Goal: Task Accomplishment & Management: Use online tool/utility

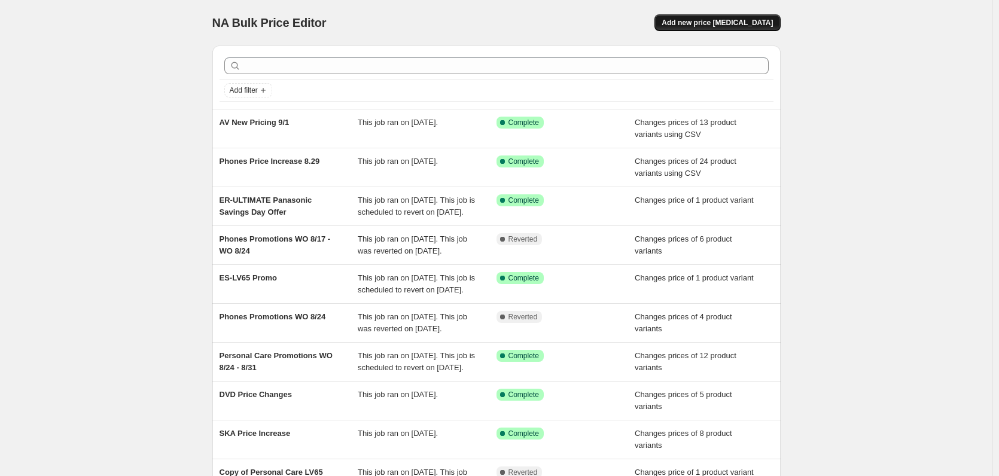
click at [716, 26] on span "Add new price change job" at bounding box center [717, 23] width 111 height 10
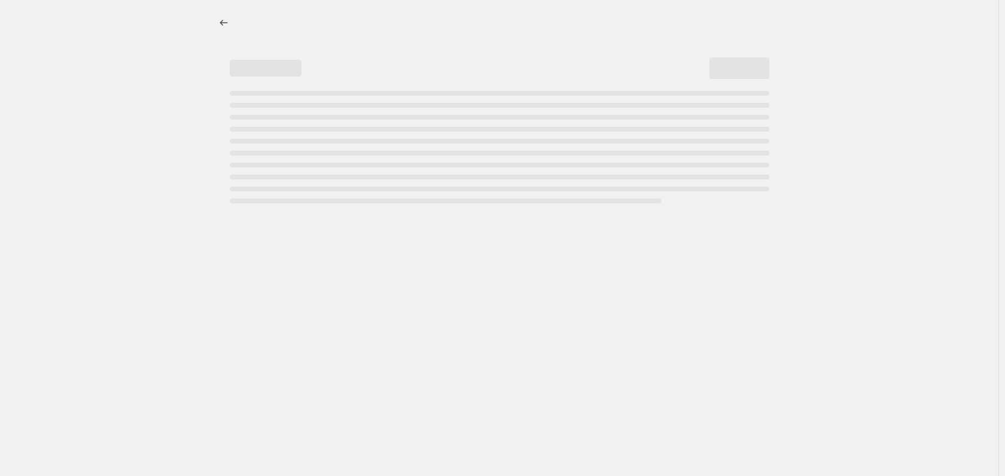
select select "percentage"
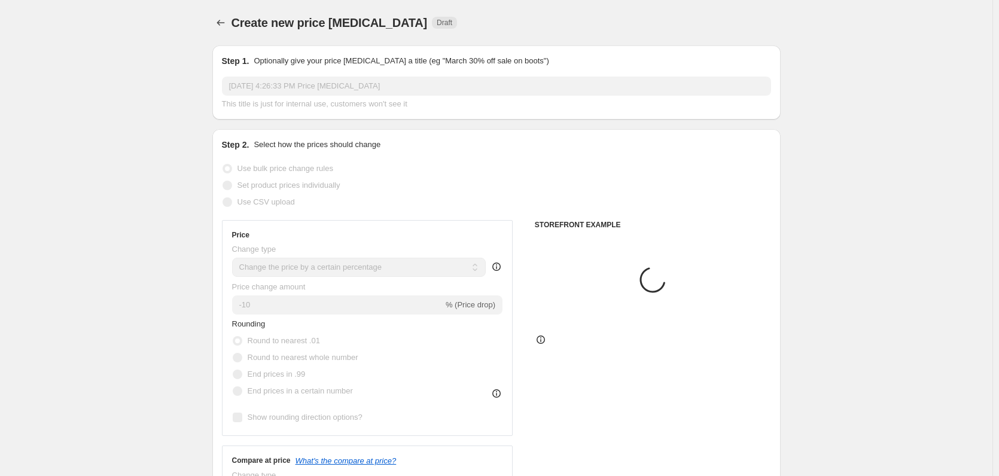
click at [258, 84] on input "Sep 3, 2025, 4:26:33 PM Price change job" at bounding box center [496, 86] width 549 height 19
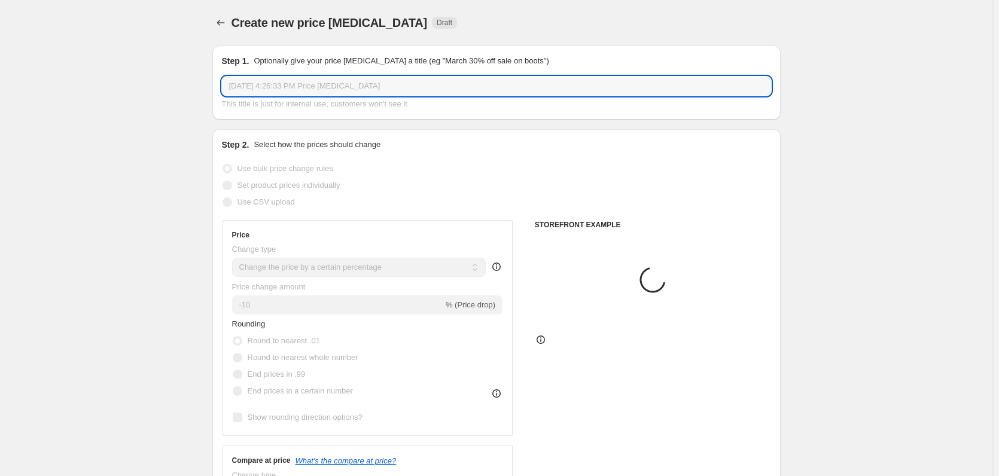
click at [258, 84] on input "Sep 3, 2025, 4:26:33 PM Price change job" at bounding box center [496, 86] width 549 height 19
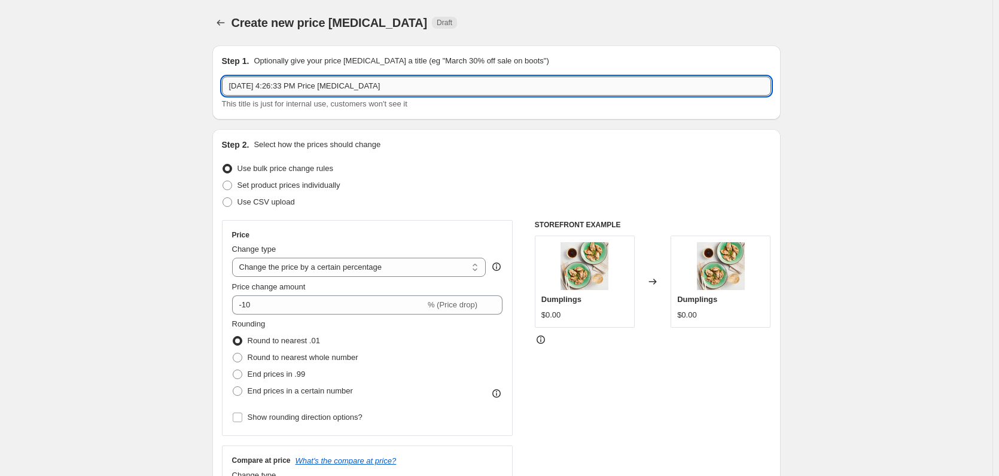
click at [258, 84] on input "Sep 3, 2025, 4:26:33 PM Price change job" at bounding box center [496, 86] width 549 height 19
paste input "Headphones Promotions WO 8/31"
type input "Headphones Promotions WO 8/31"
click at [299, 183] on span "Set product prices individually" at bounding box center [289, 185] width 103 height 9
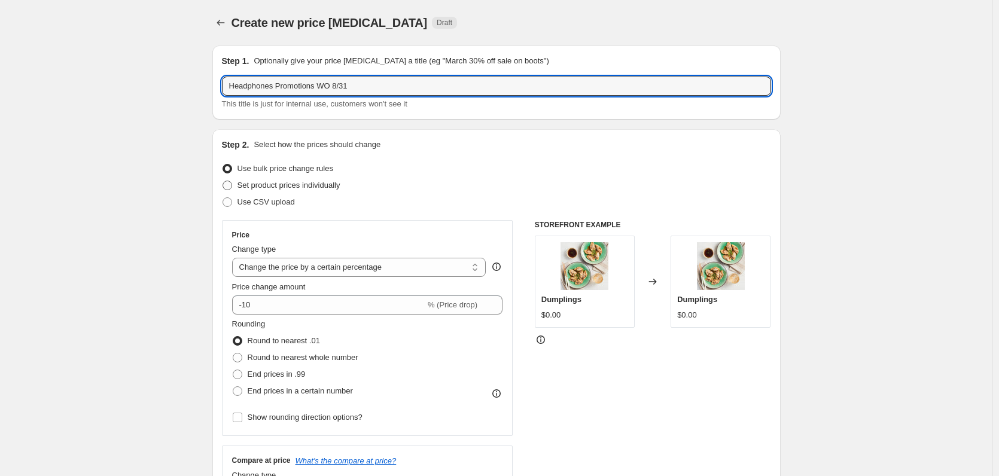
click at [223, 181] on input "Set product prices individually" at bounding box center [223, 181] width 1 height 1
radio input "true"
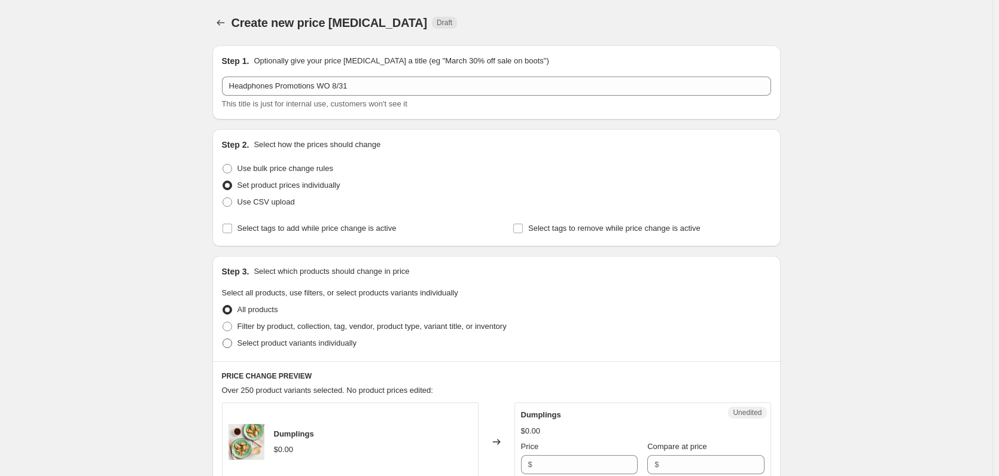
click at [303, 341] on span "Select product variants individually" at bounding box center [297, 343] width 119 height 9
click at [223, 339] on input "Select product variants individually" at bounding box center [223, 339] width 1 height 1
radio input "true"
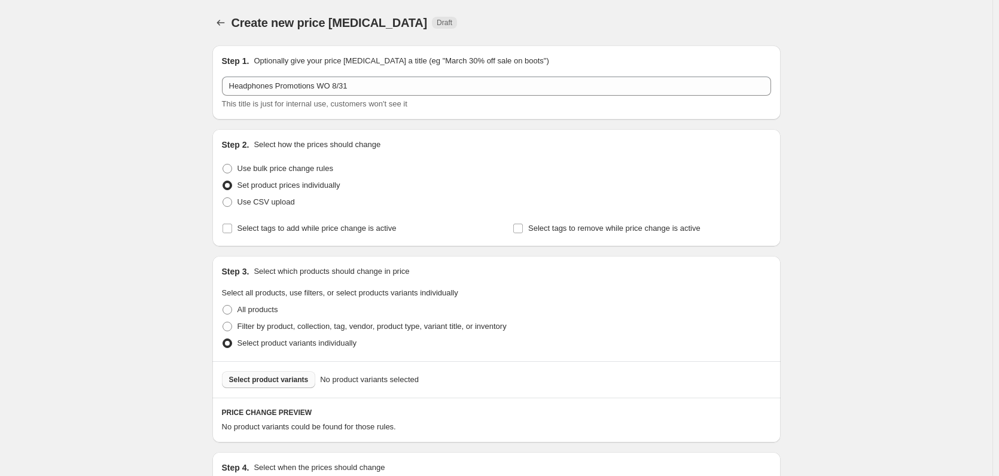
click at [282, 373] on button "Select product variants" at bounding box center [269, 380] width 94 height 17
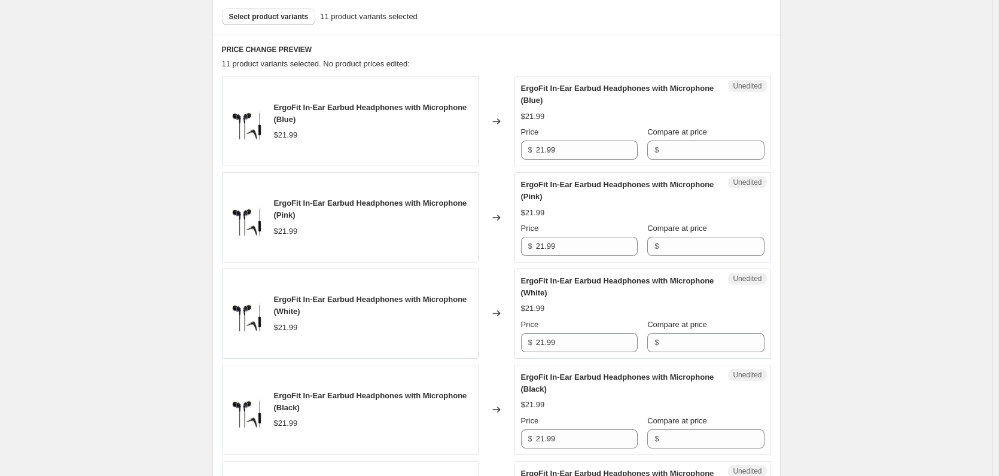
scroll to position [479, 0]
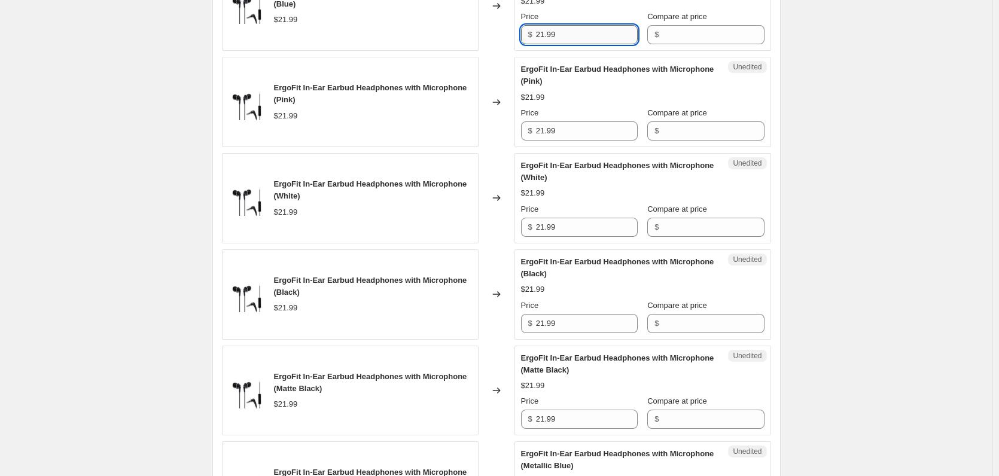
click at [560, 35] on input "21.99" at bounding box center [587, 34] width 102 height 19
type input "21.99"
click at [560, 42] on input "21.99" at bounding box center [587, 34] width 102 height 19
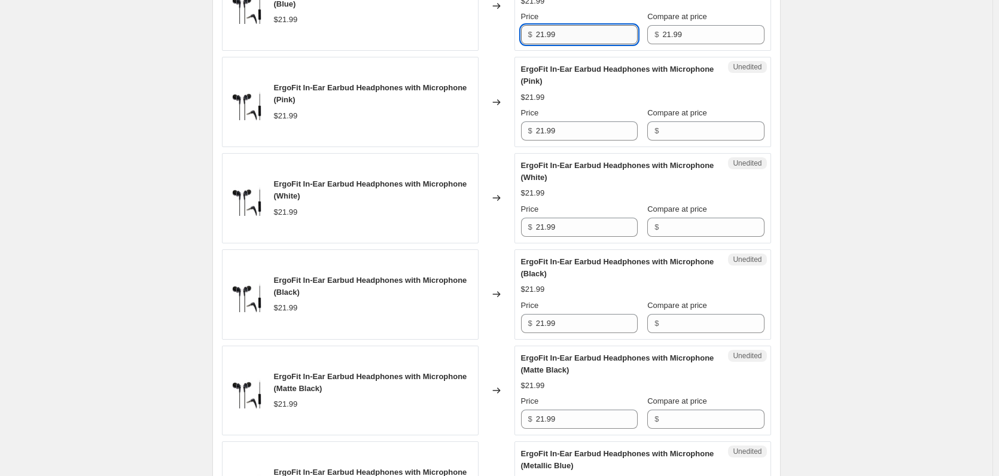
click at [560, 42] on input "21.99" at bounding box center [587, 34] width 102 height 19
click at [596, 41] on input "21.99" at bounding box center [587, 34] width 102 height 19
paste input "19"
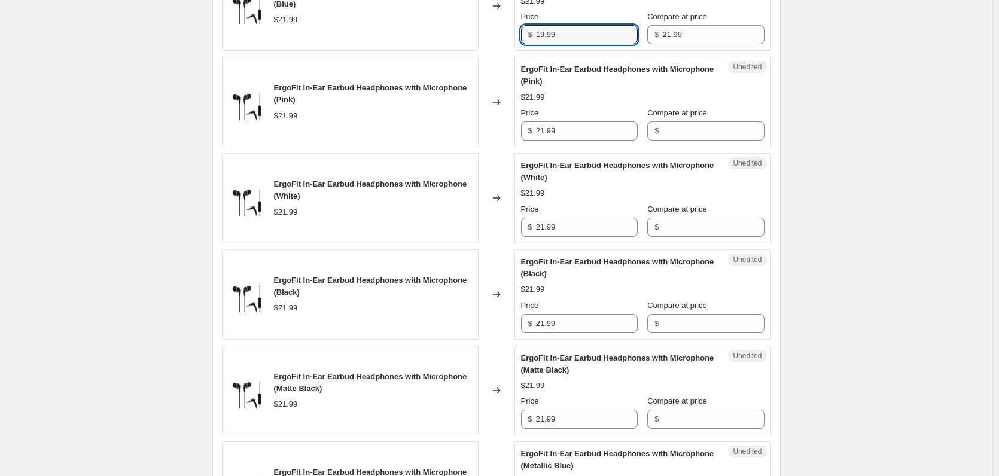
type input "19.99"
click at [573, 141] on div "Unedited ErgoFit In-Ear Earbud Headphones with Microphone (Pink) $21.99 Price $…" at bounding box center [643, 102] width 257 height 90
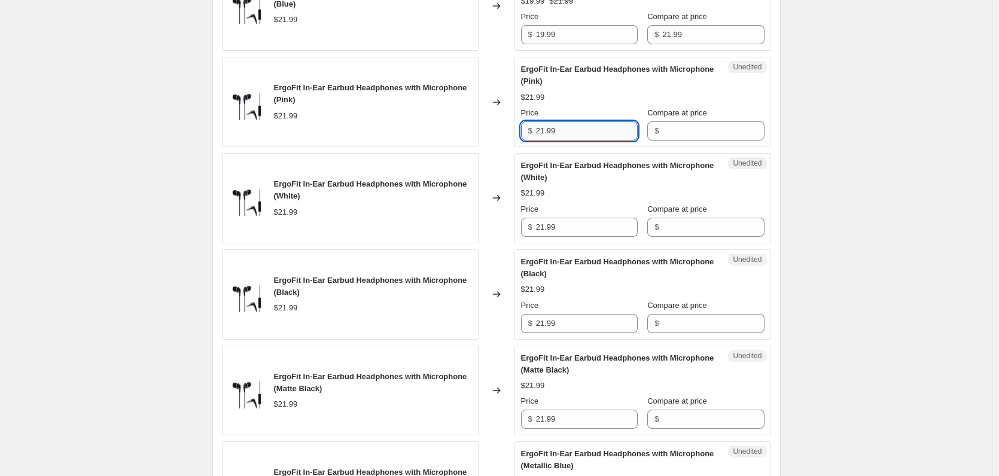
click at [578, 130] on input "21.99" at bounding box center [587, 130] width 102 height 19
paste input "19"
type input "19.99"
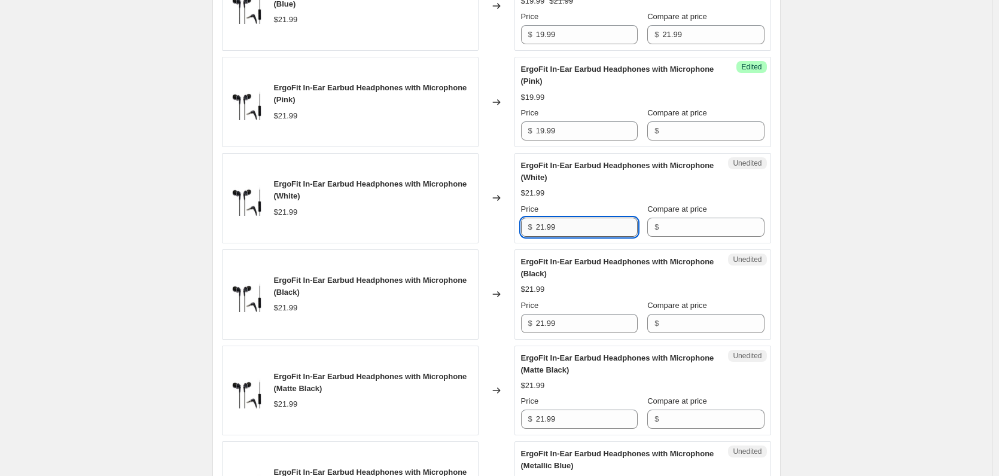
click at [563, 222] on input "21.99" at bounding box center [587, 227] width 102 height 19
paste input "19"
type input "19.99"
click at [560, 312] on div "Price $ 21.99" at bounding box center [579, 317] width 117 height 34
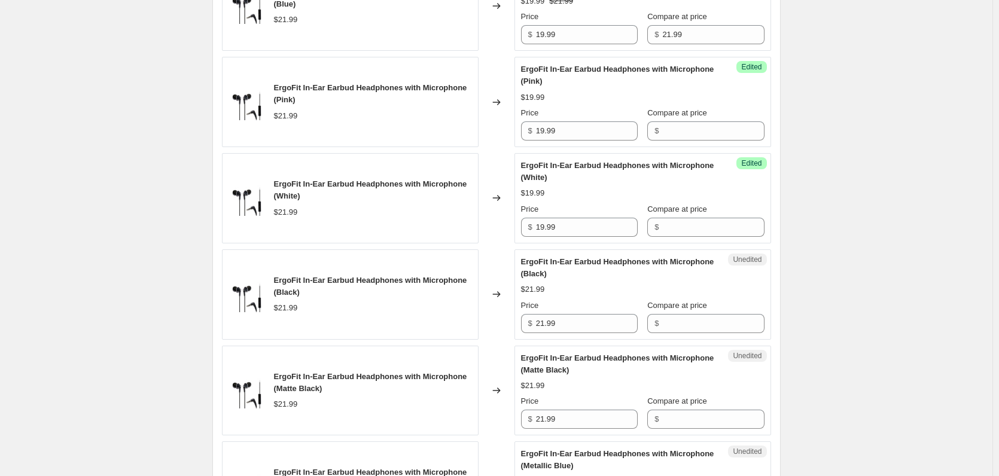
click at [560, 312] on div "Price $ 21.99" at bounding box center [579, 317] width 117 height 34
click at [567, 323] on input "21.99" at bounding box center [587, 323] width 102 height 19
click at [568, 323] on input "21.99" at bounding box center [587, 323] width 102 height 19
paste input "19"
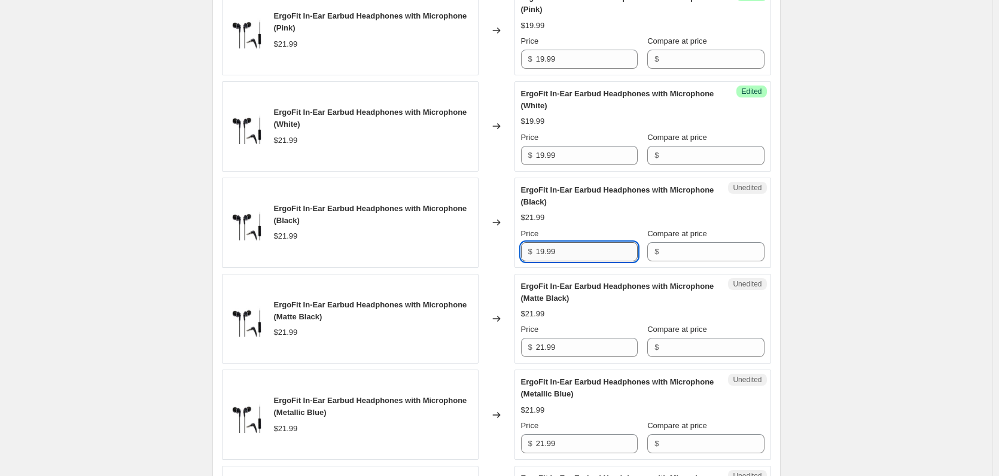
scroll to position [658, 0]
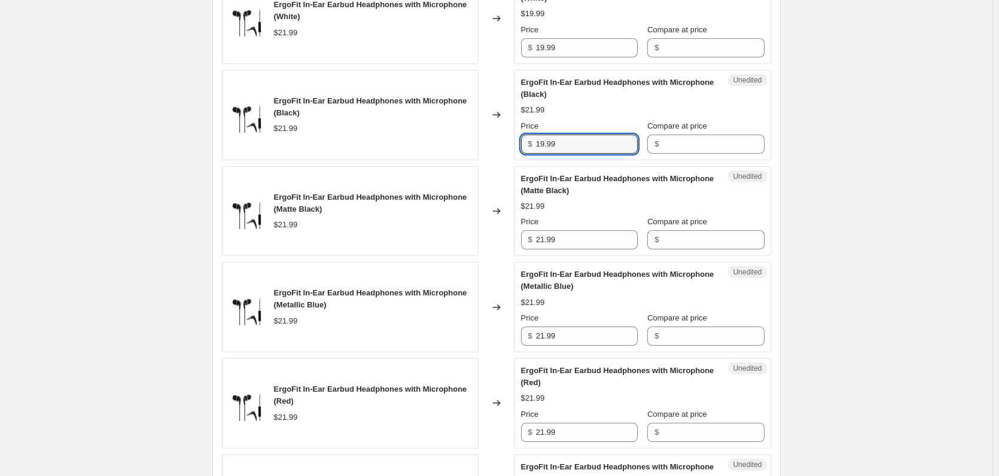
type input "19.99"
click at [570, 227] on div "Price" at bounding box center [579, 222] width 117 height 12
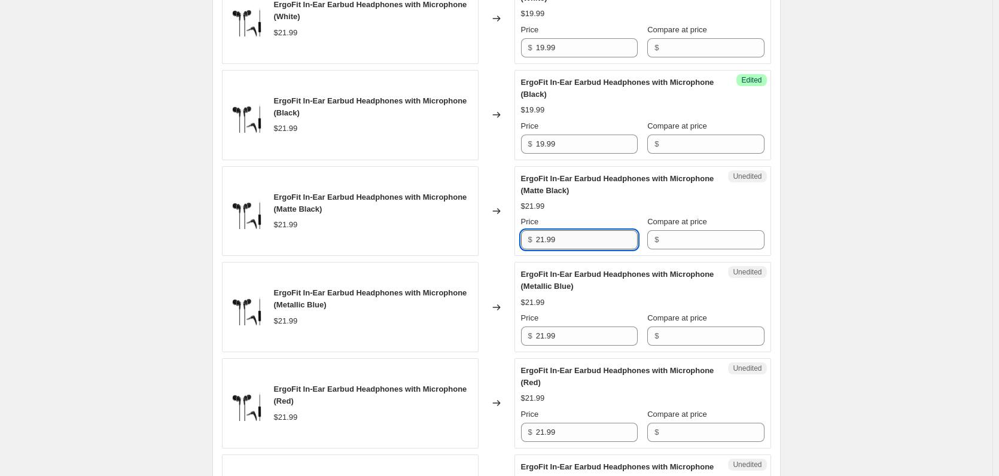
click at [572, 244] on input "21.99" at bounding box center [587, 239] width 102 height 19
paste input "19"
type input "19.99"
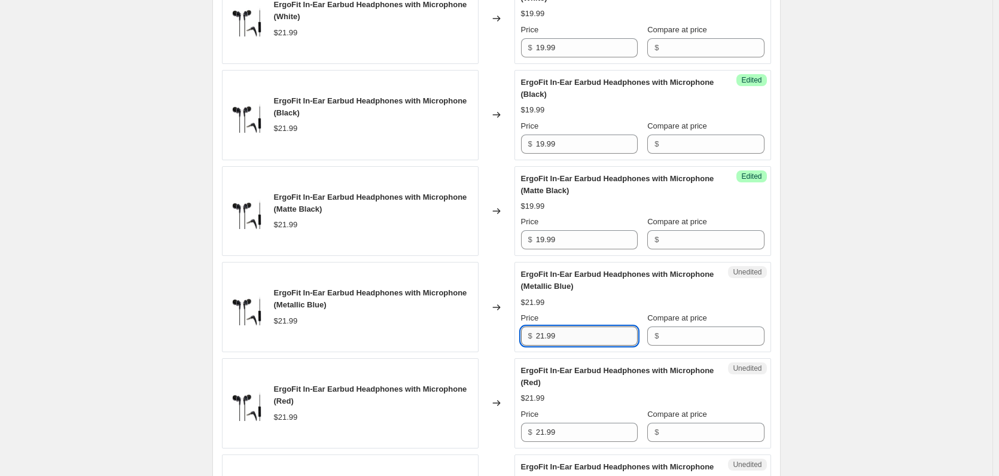
click at [576, 344] on input "21.99" at bounding box center [587, 336] width 102 height 19
paste input "19"
type input "19.99"
click at [570, 437] on input "21.99" at bounding box center [587, 432] width 102 height 19
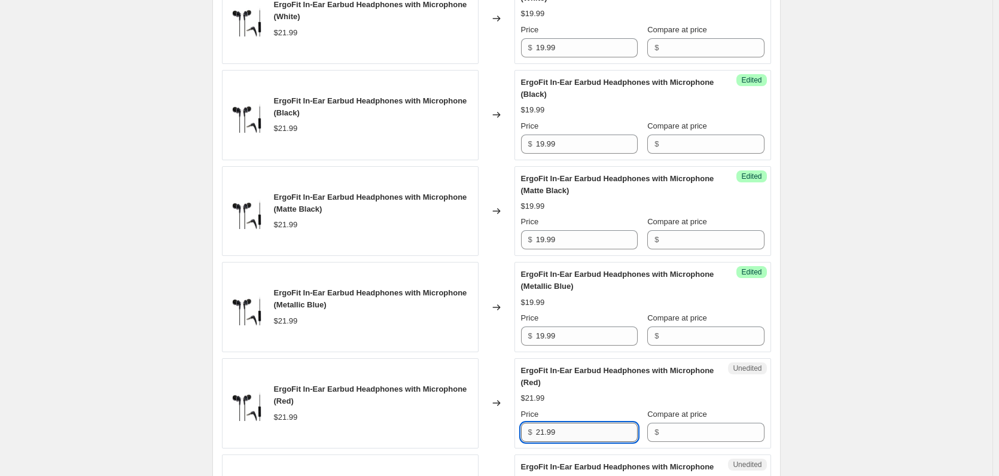
click at [570, 437] on input "21.99" at bounding box center [587, 432] width 102 height 19
paste input "19"
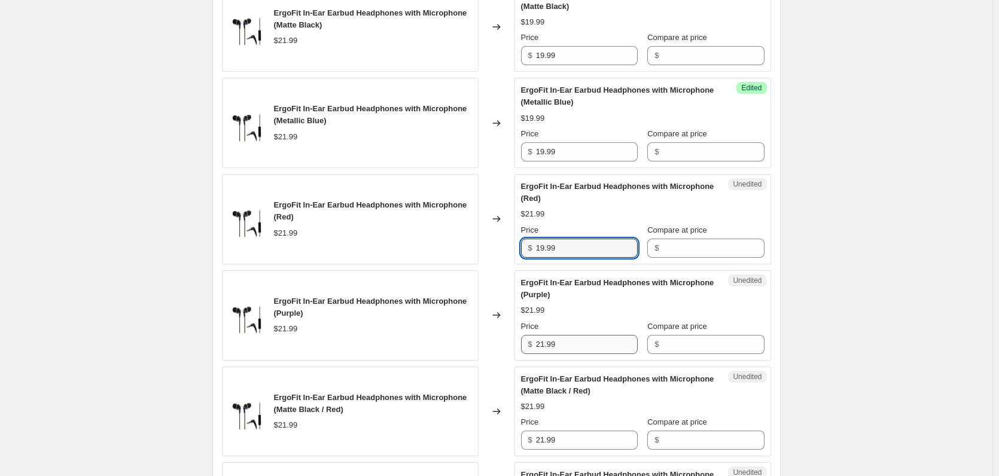
scroll to position [958, 0]
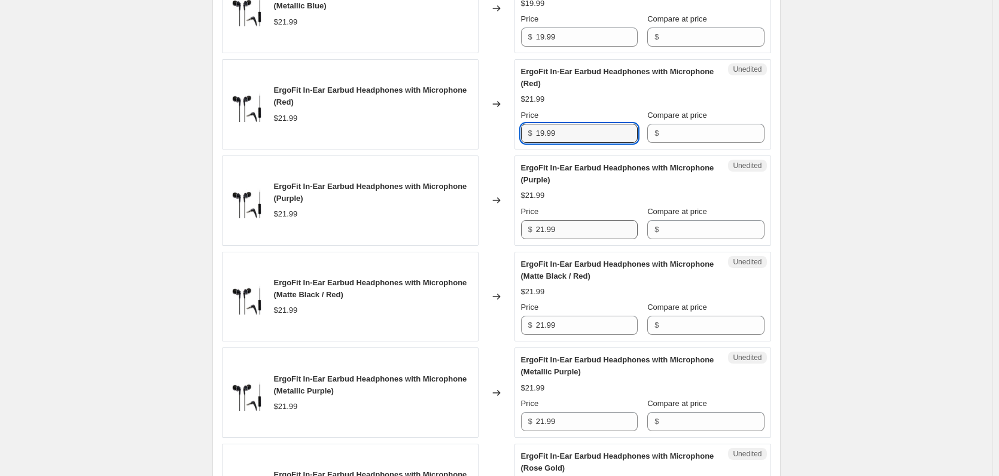
type input "19.99"
click at [572, 226] on input "21.99" at bounding box center [587, 229] width 102 height 19
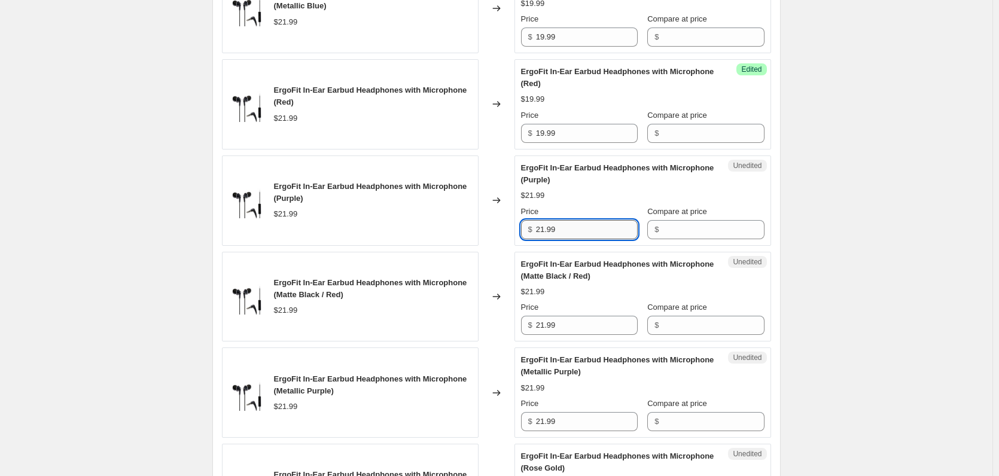
click at [572, 226] on input "21.99" at bounding box center [587, 229] width 102 height 19
paste input "19"
type input "19.99"
click at [579, 333] on input "21.99" at bounding box center [587, 325] width 102 height 19
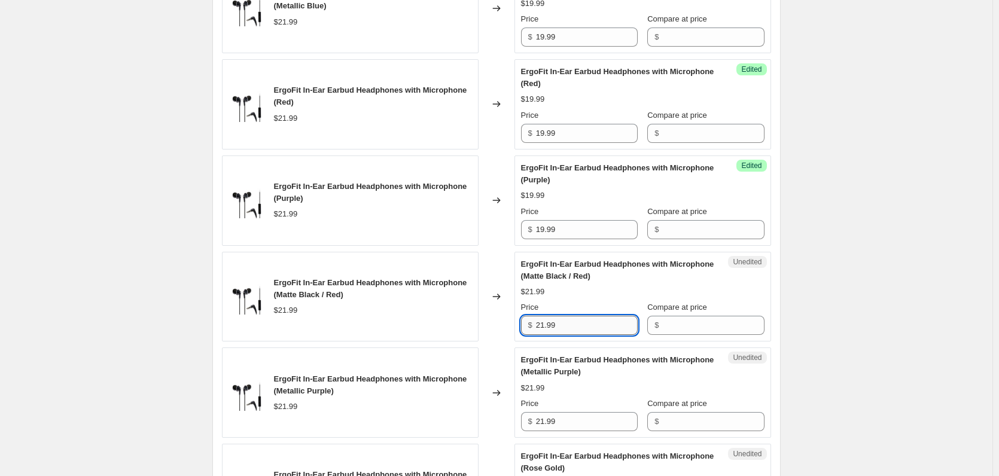
click at [579, 333] on input "21.99" at bounding box center [587, 325] width 102 height 19
paste input "19"
type input "19.99"
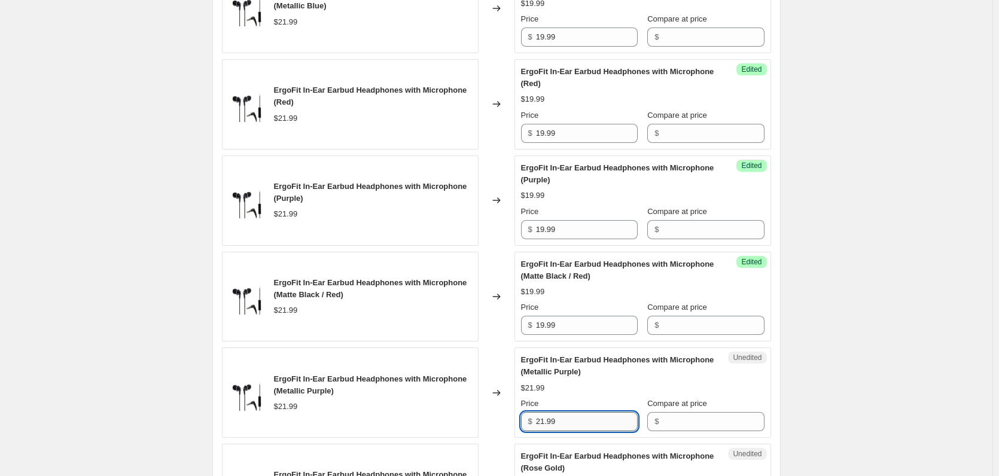
click at [572, 419] on input "21.99" at bounding box center [587, 421] width 102 height 19
paste input "19"
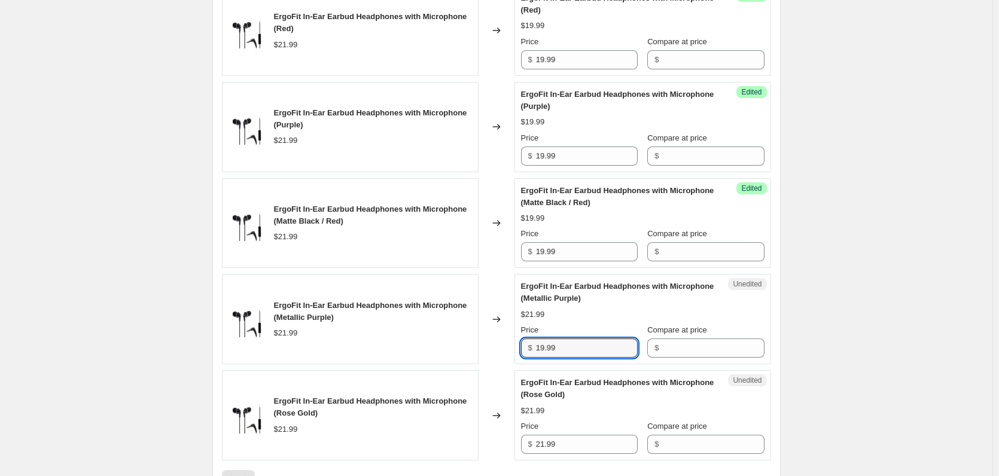
scroll to position [1197, 0]
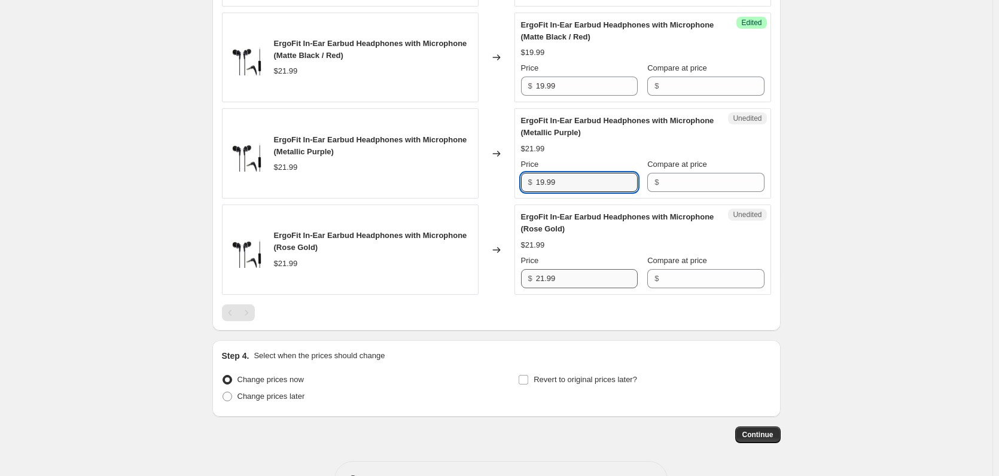
type input "19.99"
click at [576, 287] on input "21.99" at bounding box center [587, 278] width 102 height 19
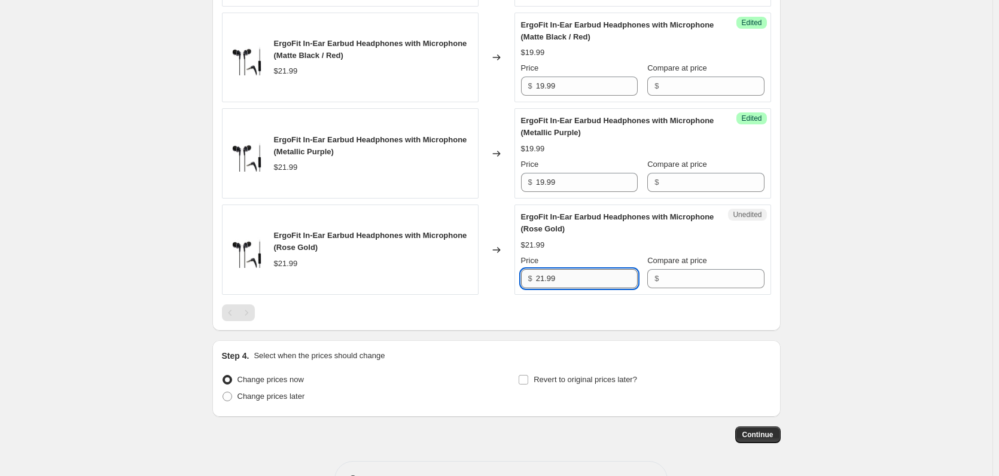
click at [576, 287] on input "21.99" at bounding box center [587, 278] width 102 height 19
paste input "19"
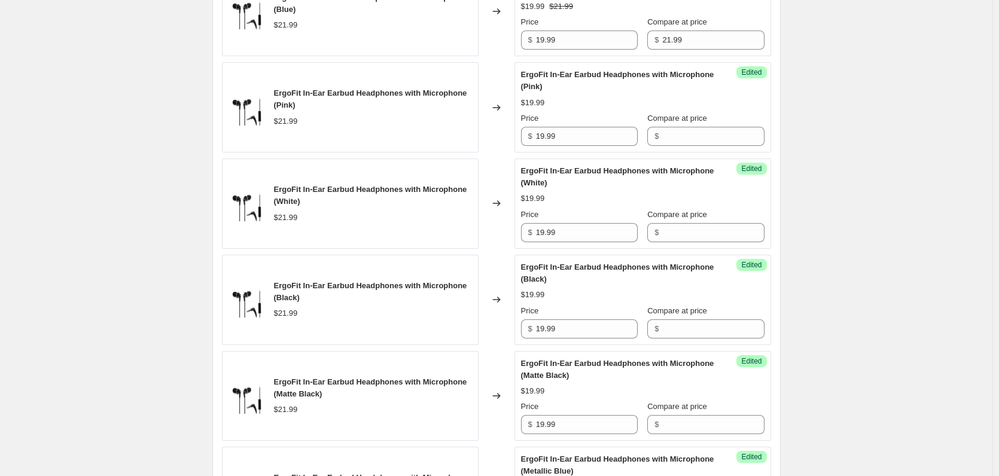
scroll to position [359, 0]
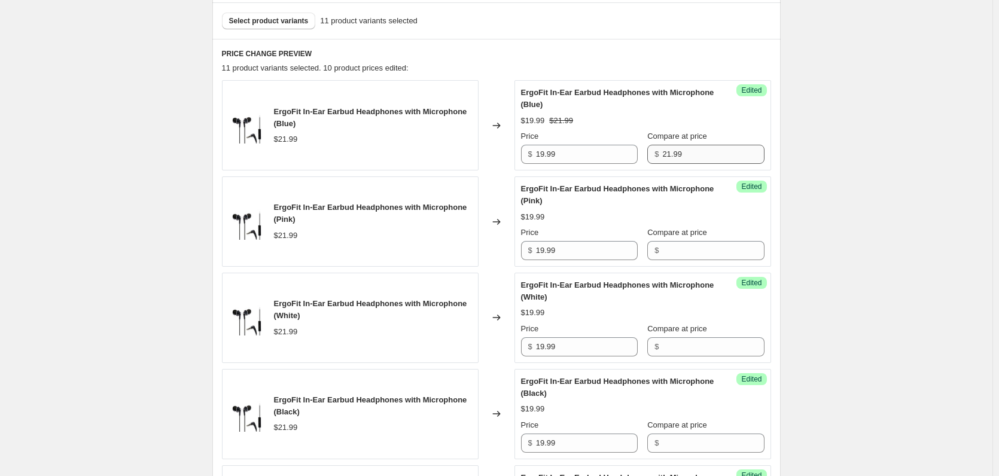
type input "19.99"
click at [680, 147] on input "21.99" at bounding box center [713, 154] width 102 height 19
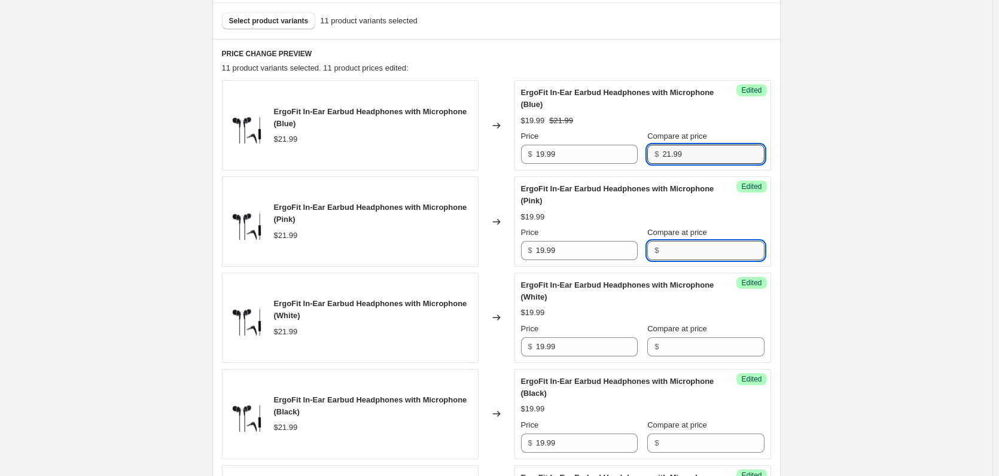
click at [696, 256] on input "Compare at price" at bounding box center [713, 250] width 102 height 19
paste input "21.99"
type input "21.99"
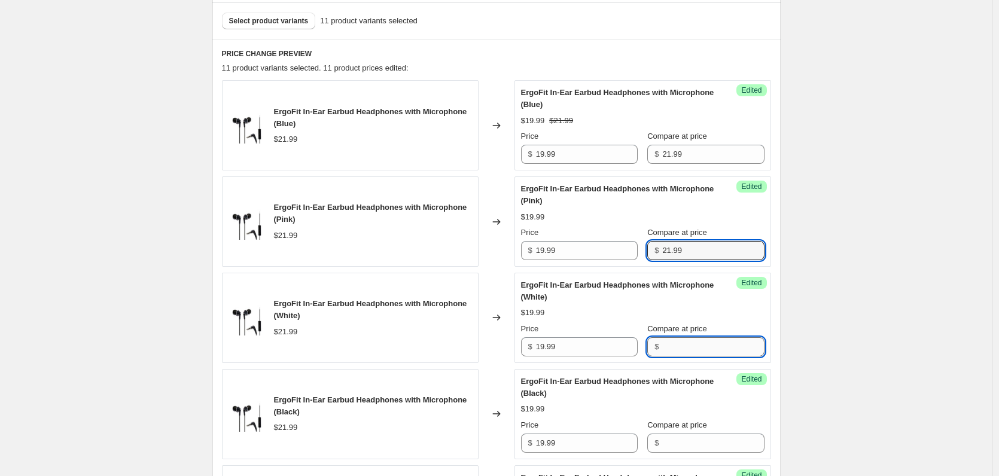
click at [662, 346] on input "Compare at price" at bounding box center [713, 347] width 102 height 19
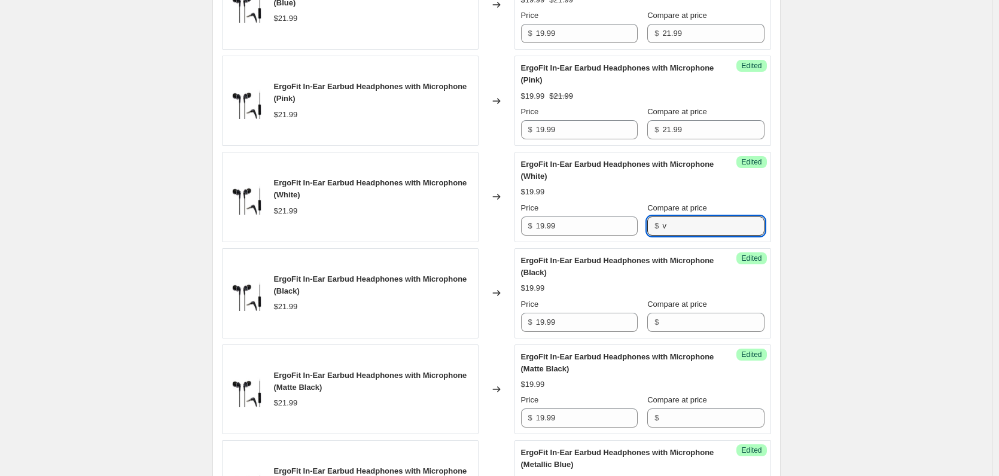
scroll to position [539, 0]
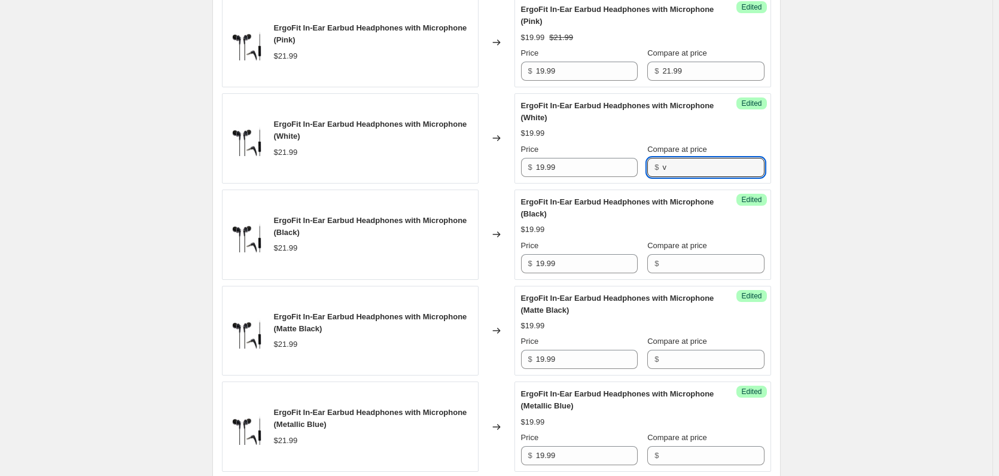
paste input "21.99"
type input "21.99"
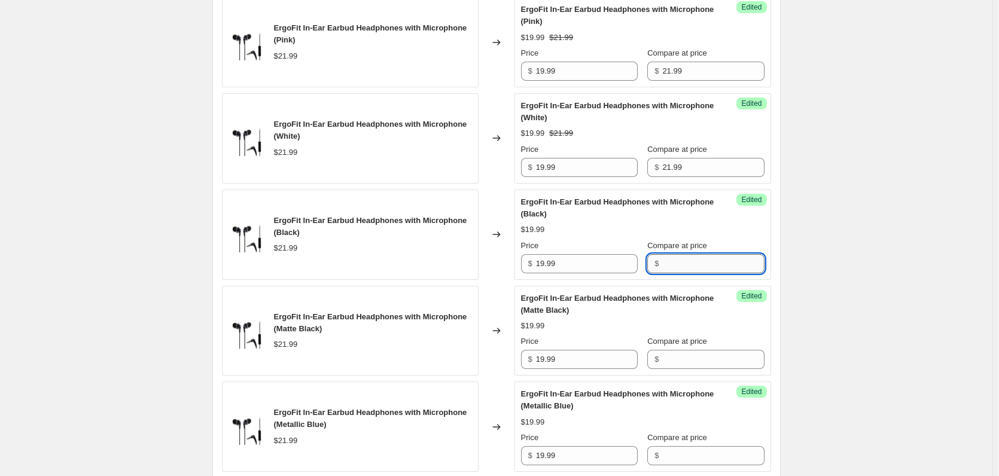
click at [670, 258] on input "Compare at price" at bounding box center [713, 263] width 102 height 19
paste input "21.99"
type input "21.99"
click at [668, 358] on input "Compare at price" at bounding box center [713, 359] width 102 height 19
paste input "21.99"
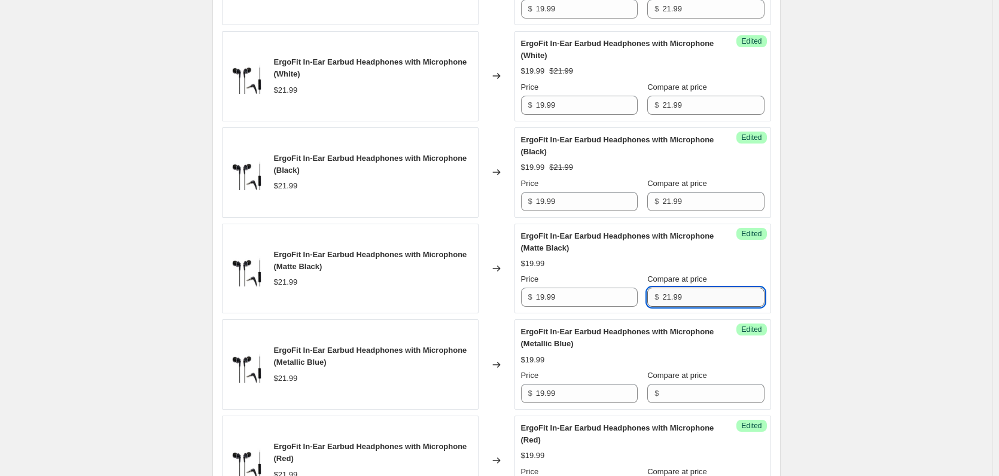
scroll to position [718, 0]
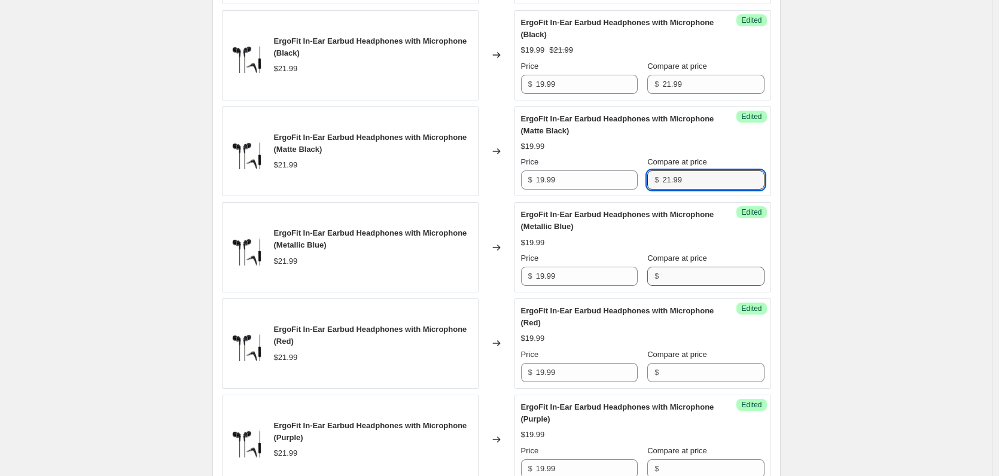
type input "21.99"
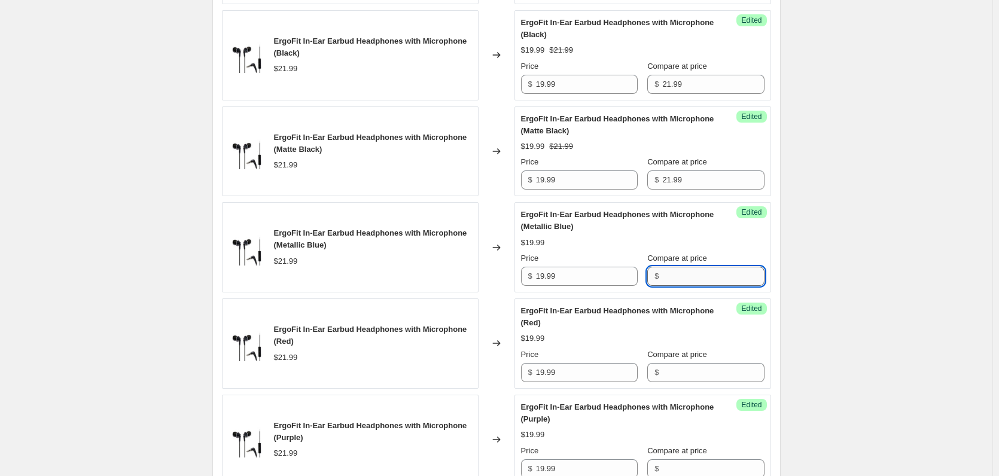
click at [669, 270] on input "Compare at price" at bounding box center [713, 276] width 102 height 19
paste input "21.99"
type input "21.99"
paste input "21.99"
click at [666, 374] on input "Compare at price" at bounding box center [713, 372] width 102 height 19
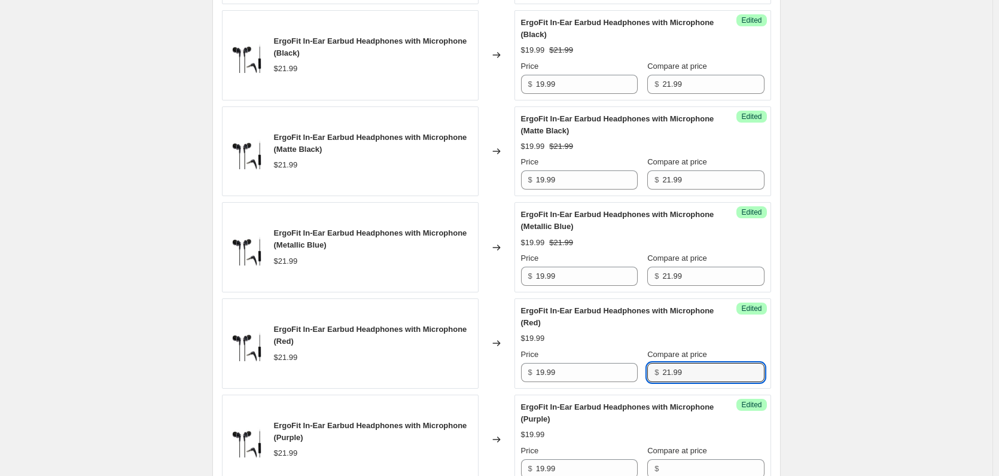
scroll to position [958, 0]
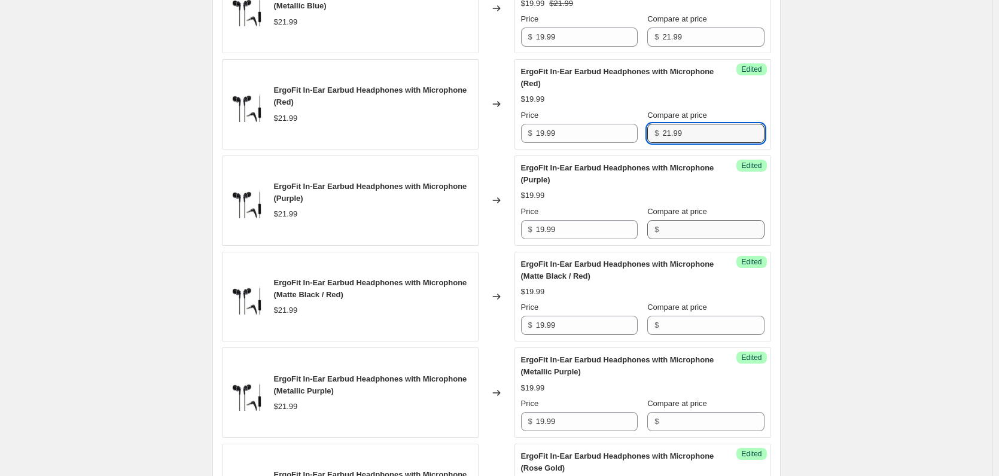
type input "21.99"
click at [674, 223] on input "Compare at price" at bounding box center [713, 229] width 102 height 19
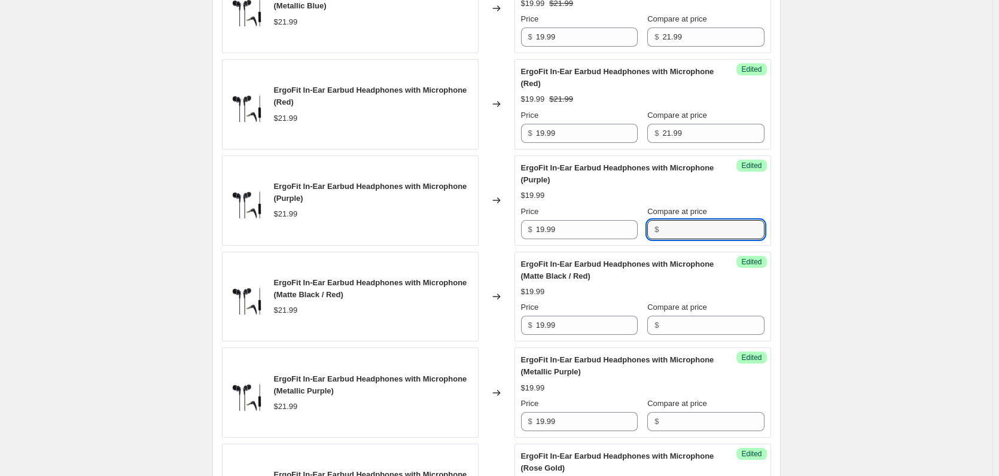
paste input "21.99"
type input "21.99"
click at [677, 319] on input "Compare at price" at bounding box center [713, 325] width 102 height 19
paste input "21.99"
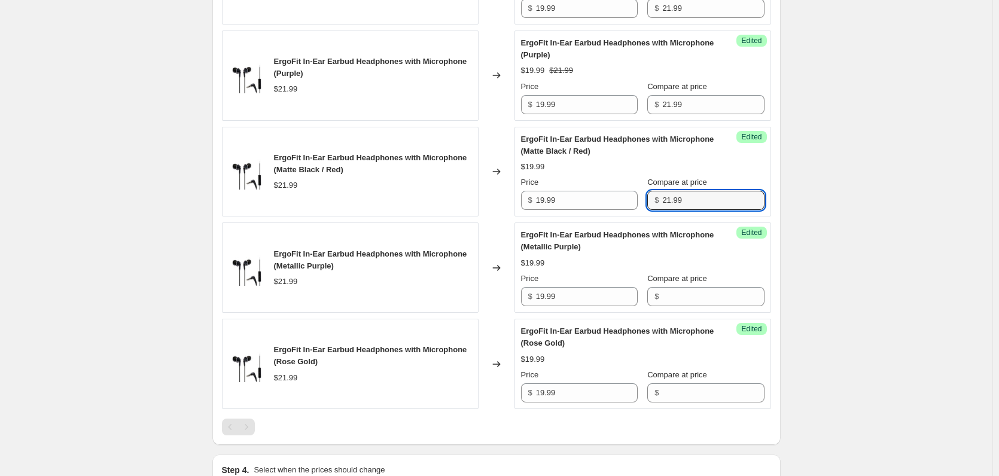
scroll to position [1197, 0]
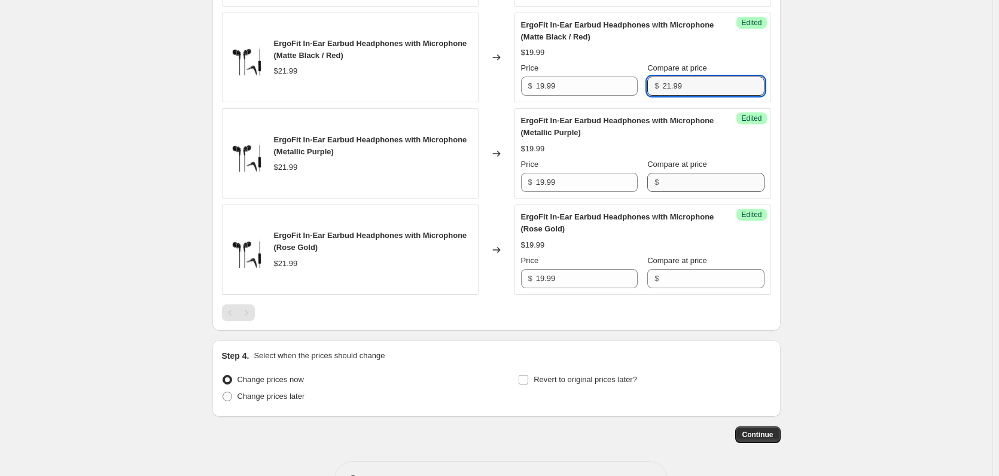
type input "21.99"
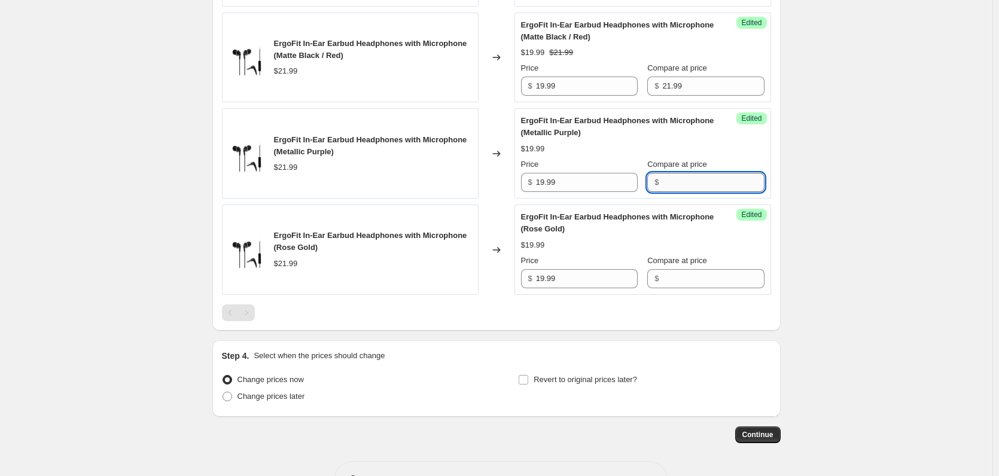
click at [678, 187] on input "Compare at price" at bounding box center [713, 182] width 102 height 19
paste input "21.99"
type input "21.99"
paste input "21.99"
click at [671, 275] on input "21.99" at bounding box center [713, 278] width 102 height 19
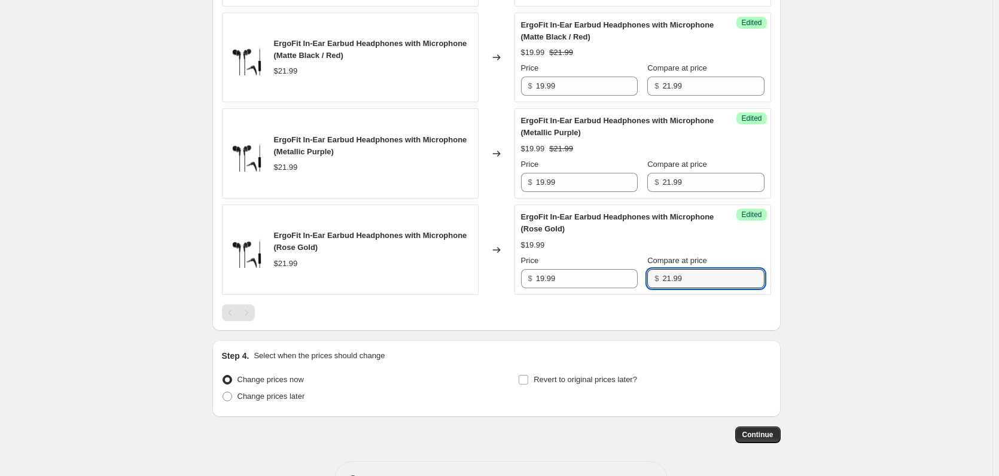
type input "21.99"
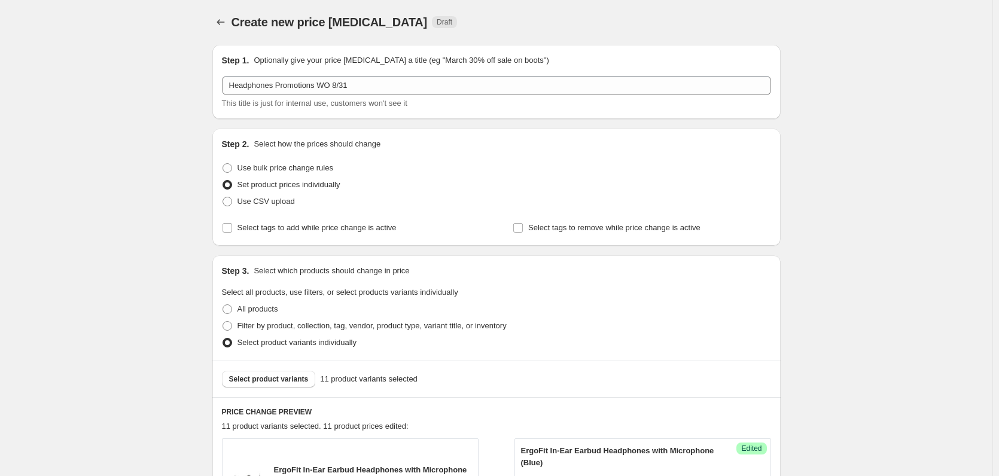
scroll to position [0, 0]
click at [287, 373] on button "Select product variants" at bounding box center [269, 380] width 94 height 17
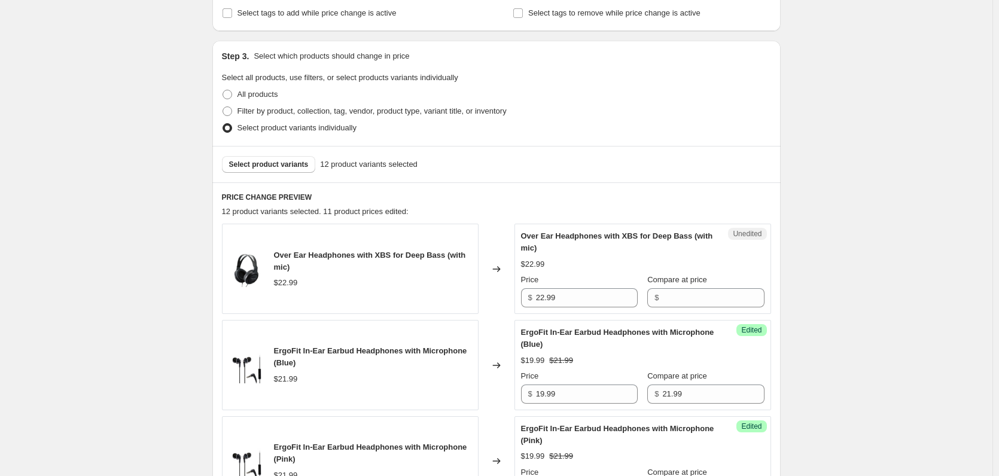
scroll to position [256, 0]
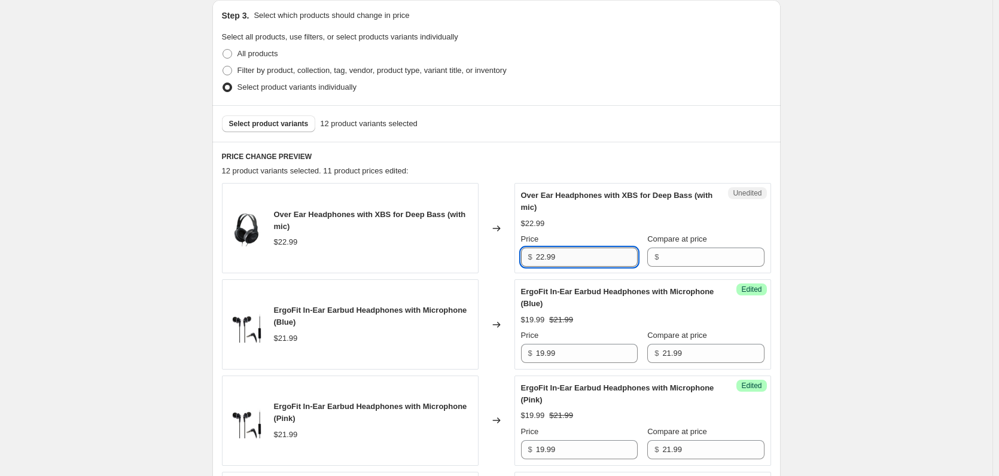
click at [573, 256] on input "22.99" at bounding box center [587, 257] width 102 height 19
type input "22.99"
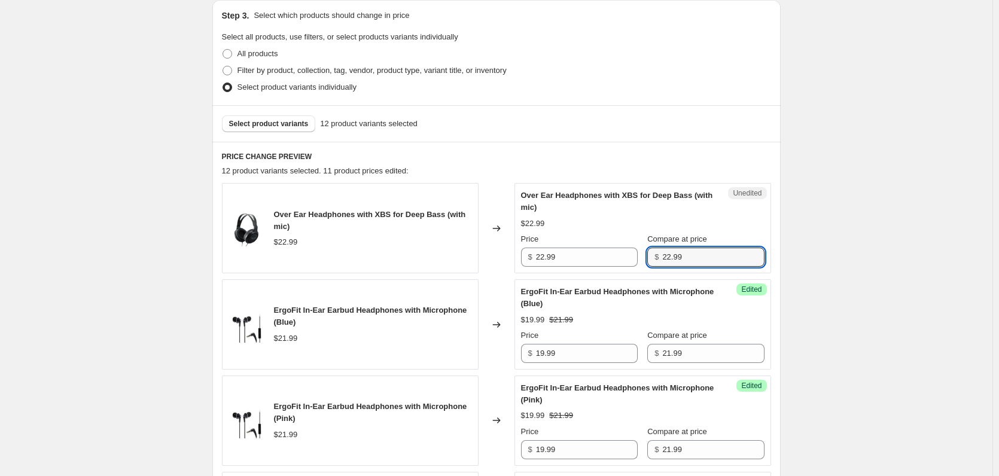
type input "22.99"
click at [558, 247] on div "Price $ 22.99" at bounding box center [579, 250] width 117 height 34
click at [557, 247] on div "Price $ 22.99" at bounding box center [579, 250] width 117 height 34
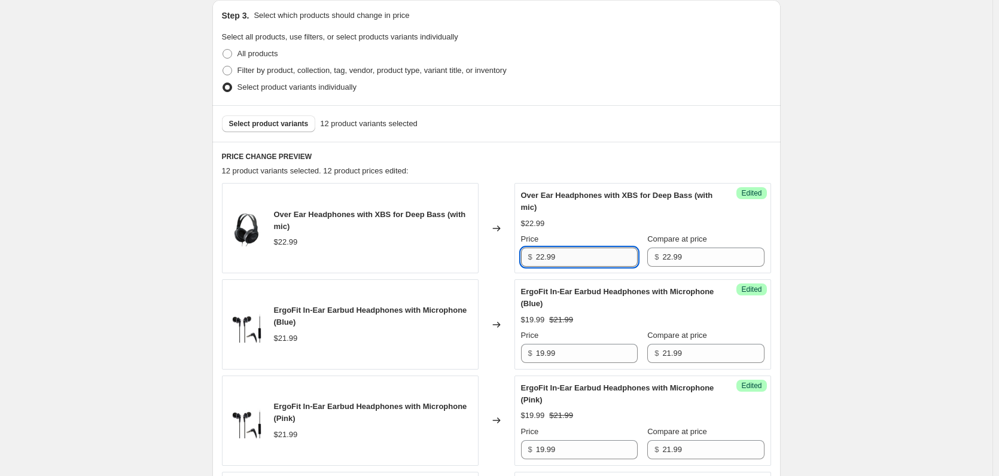
click at [583, 259] on input "22.99" at bounding box center [587, 257] width 102 height 19
click at [583, 260] on input "22.99" at bounding box center [587, 257] width 102 height 19
paste input "19"
type input "19.99"
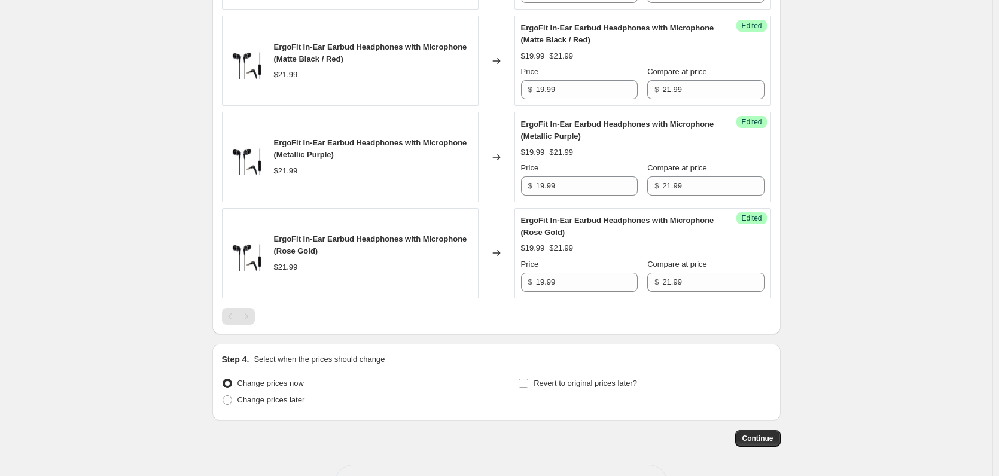
scroll to position [1333, 0]
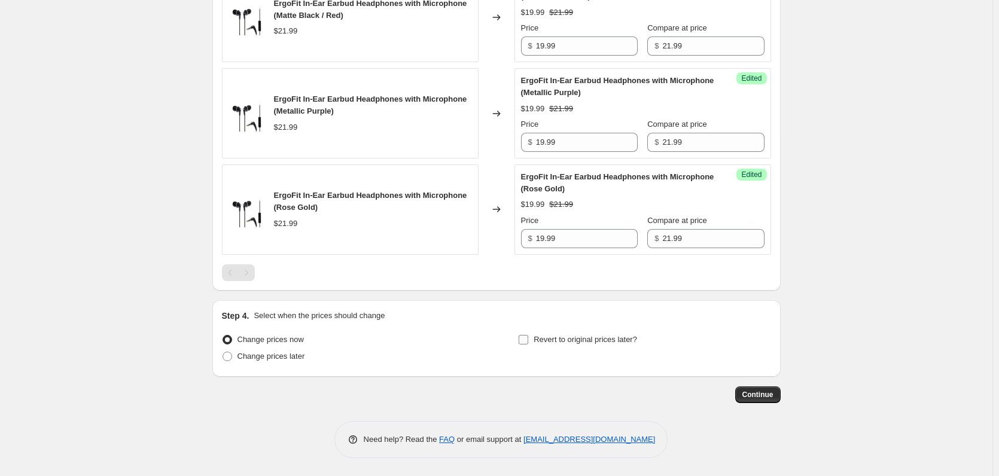
click at [580, 336] on span "Revert to original prices later?" at bounding box center [586, 339] width 104 height 9
click at [528, 336] on input "Revert to original prices later?" at bounding box center [524, 340] width 10 height 10
checkbox input "true"
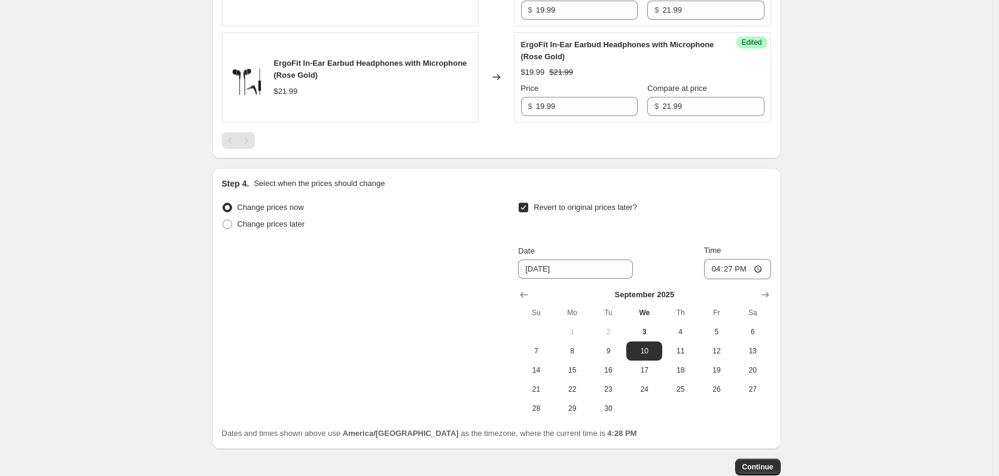
scroll to position [1538, 0]
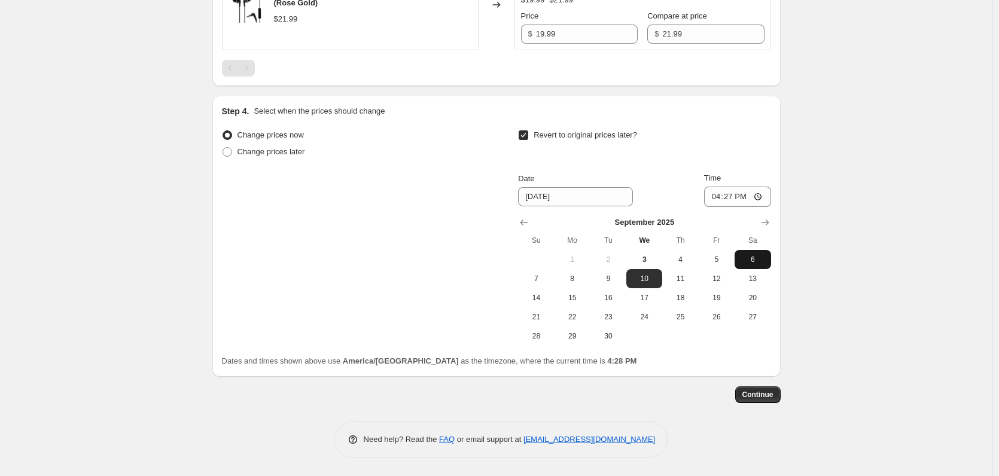
click at [756, 262] on span "6" at bounding box center [753, 260] width 26 height 10
type input "9/6/2025"
click at [710, 199] on input "16:27" at bounding box center [737, 197] width 67 height 20
type input "22:59"
click at [758, 397] on span "Continue" at bounding box center [758, 395] width 31 height 10
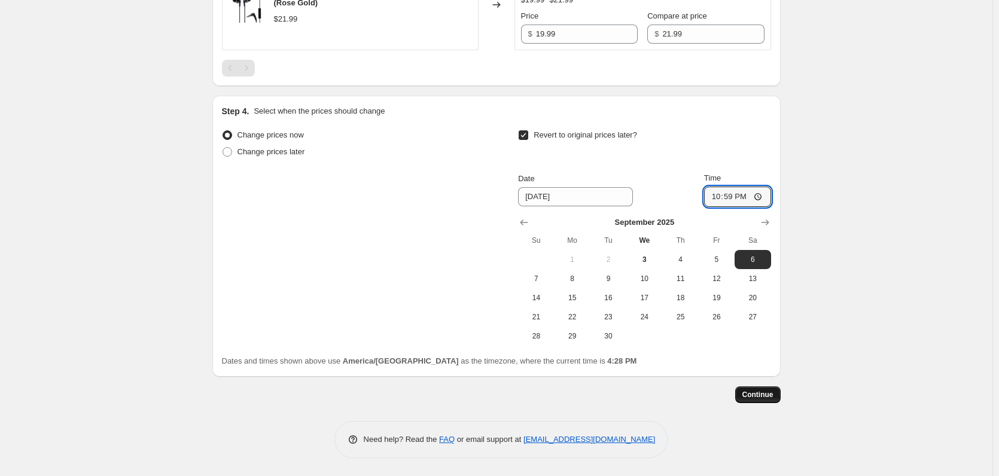
scroll to position [0, 0]
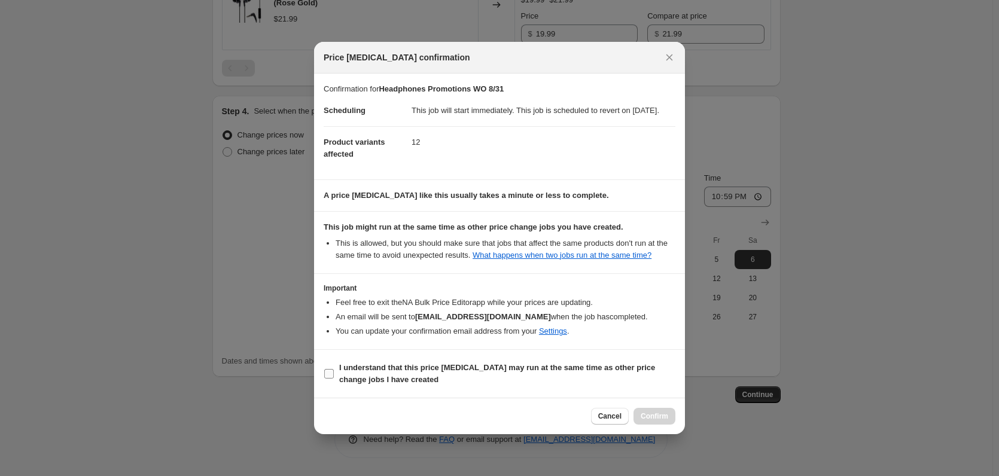
click at [366, 384] on b "I understand that this price change job may run at the same time as other price…" at bounding box center [497, 373] width 316 height 21
click at [334, 379] on input "I understand that this price change job may run at the same time as other price…" at bounding box center [329, 374] width 10 height 10
checkbox input "true"
click at [645, 421] on span "Confirm" at bounding box center [655, 417] width 28 height 10
